Goal: Transaction & Acquisition: Purchase product/service

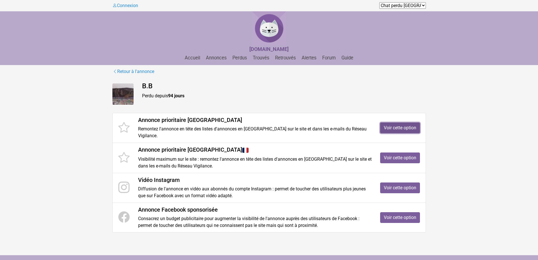
click at [413, 128] on link "Voir cette option" at bounding box center [400, 127] width 40 height 11
